Goal: Transaction & Acquisition: Purchase product/service

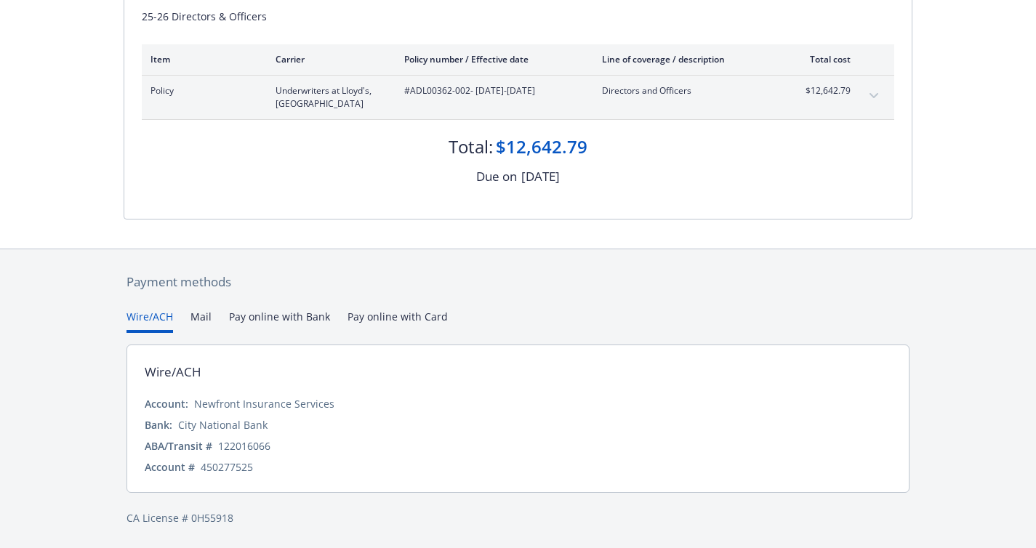
scroll to position [201, 0]
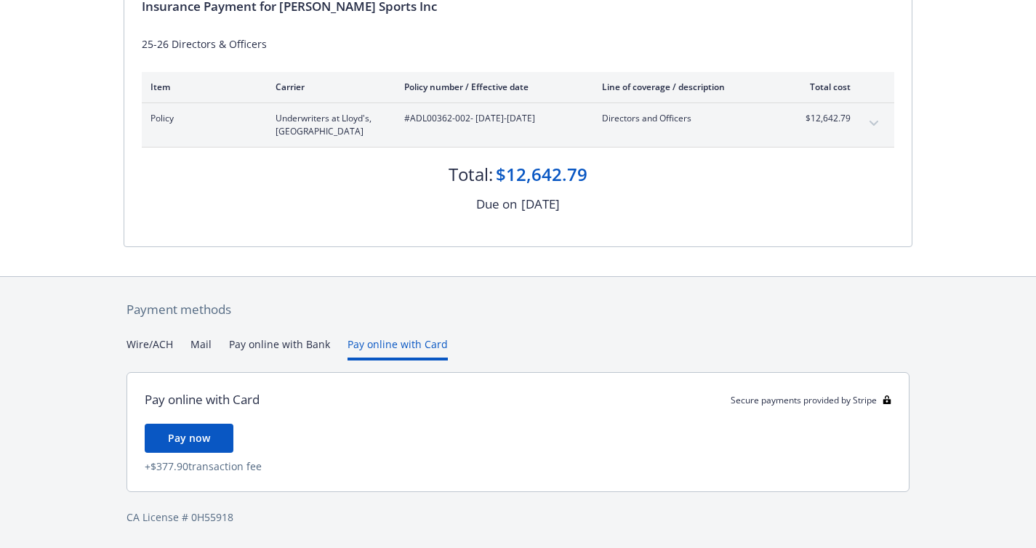
click at [382, 312] on div "Payment methods Wire/ACH Mail Pay online with Bank Pay online with Card Pay onl…" at bounding box center [518, 413] width 789 height 272
click at [292, 340] on button "Pay online with Bank" at bounding box center [279, 348] width 101 height 24
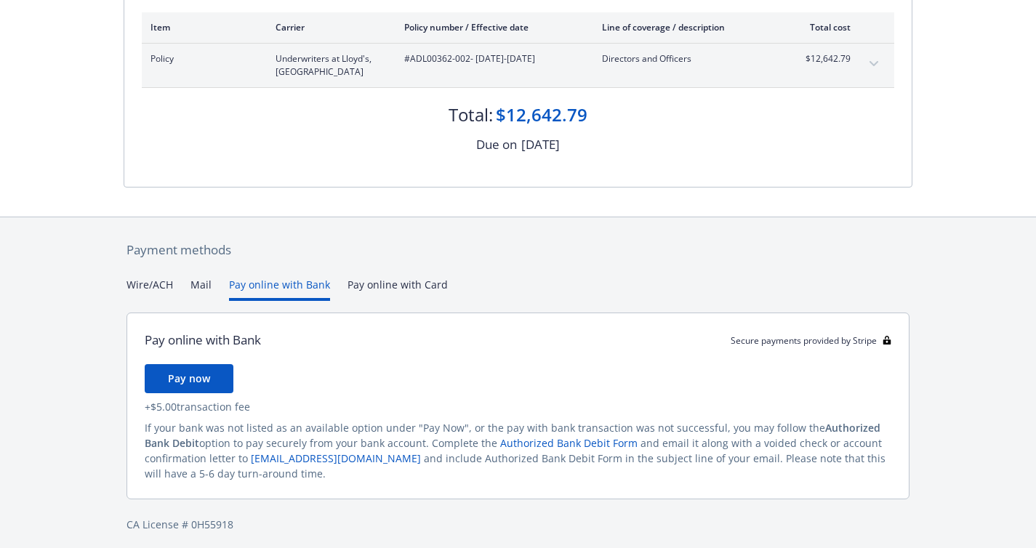
scroll to position [239, 0]
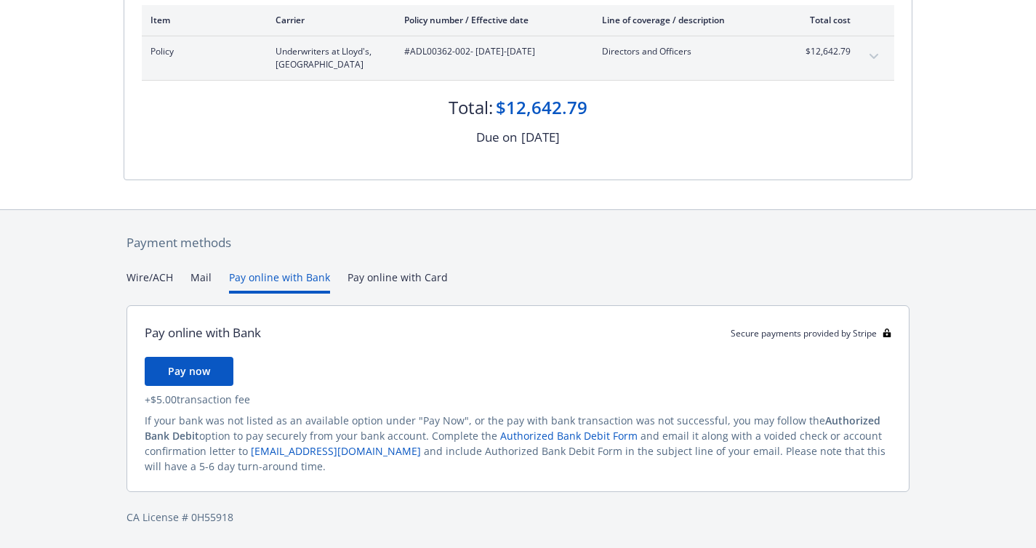
click at [203, 276] on button "Mail" at bounding box center [200, 282] width 21 height 24
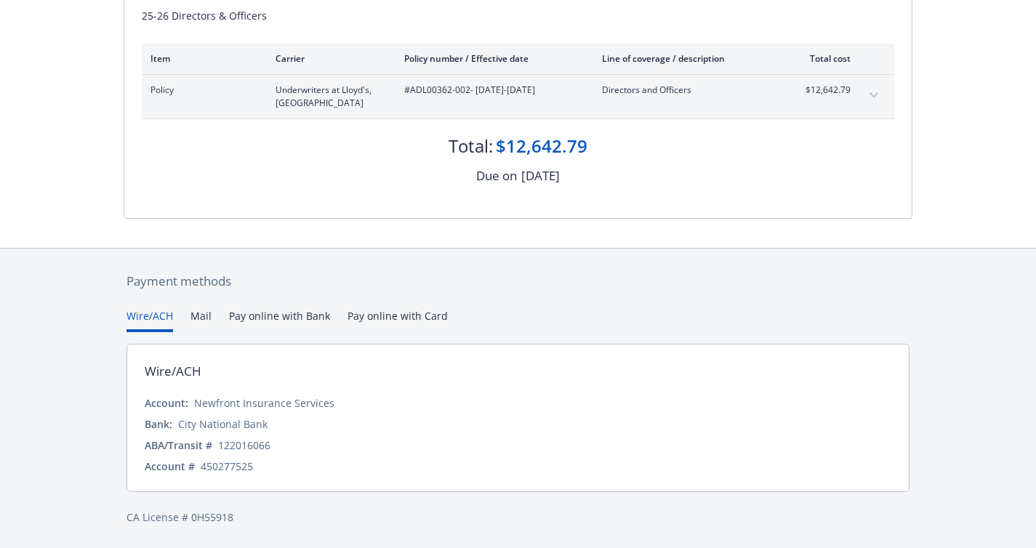
click at [163, 276] on div "Payment methods Wire/ACH Mail Pay online with Bank Pay online with Card Wire/AC…" at bounding box center [518, 399] width 789 height 300
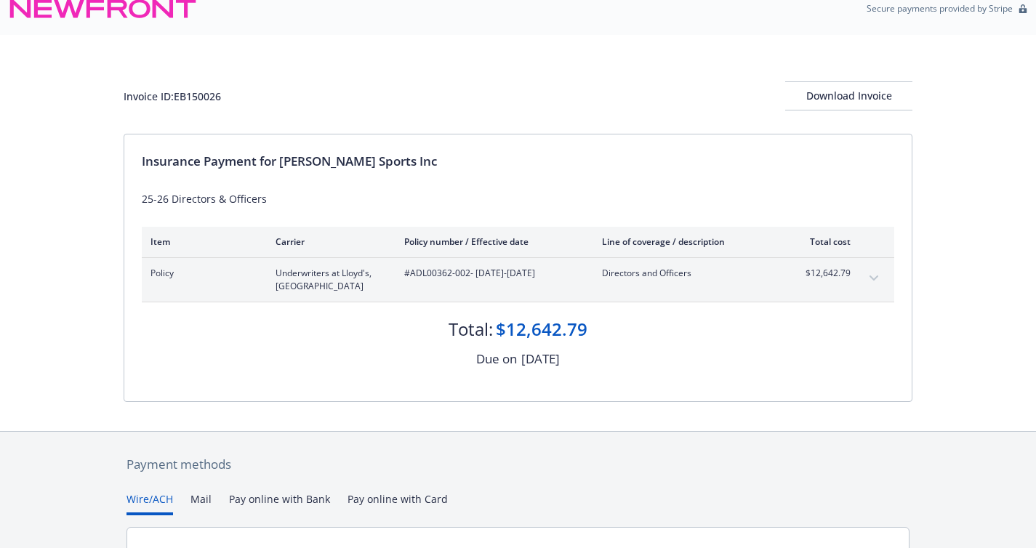
scroll to position [0, 0]
